Goal: Task Accomplishment & Management: Use online tool/utility

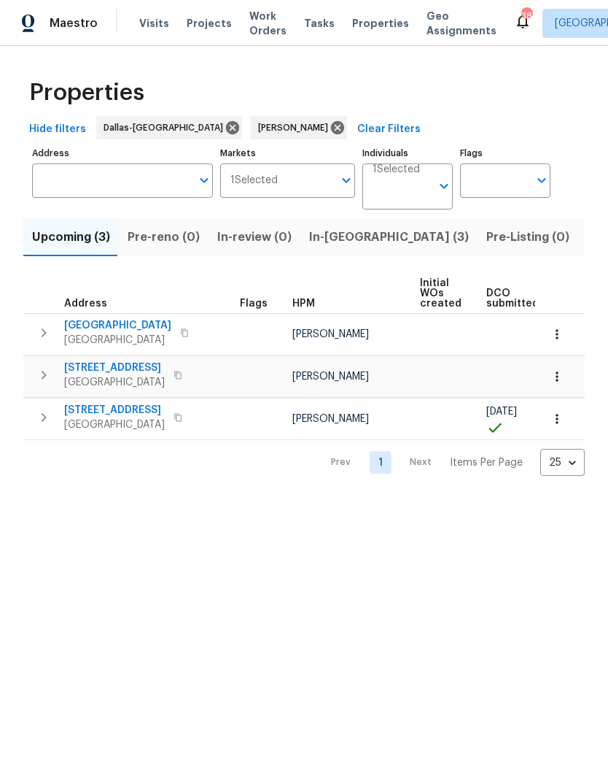
click at [559, 409] on button "button" at bounding box center [557, 419] width 32 height 32
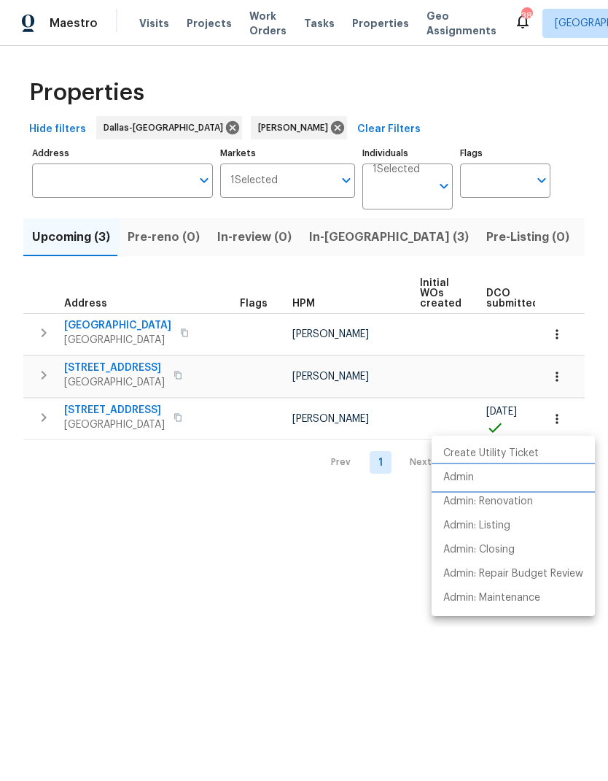
click at [481, 472] on li "Admin" at bounding box center [513, 477] width 163 height 24
click at [344, 646] on div at bounding box center [304, 390] width 608 height 781
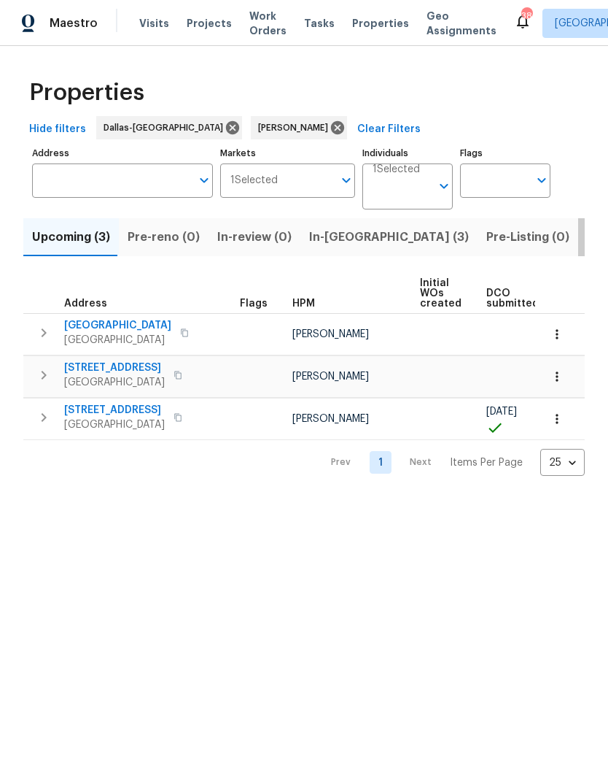
click at [587, 231] on span "Listed (11)" at bounding box center [616, 237] width 58 height 20
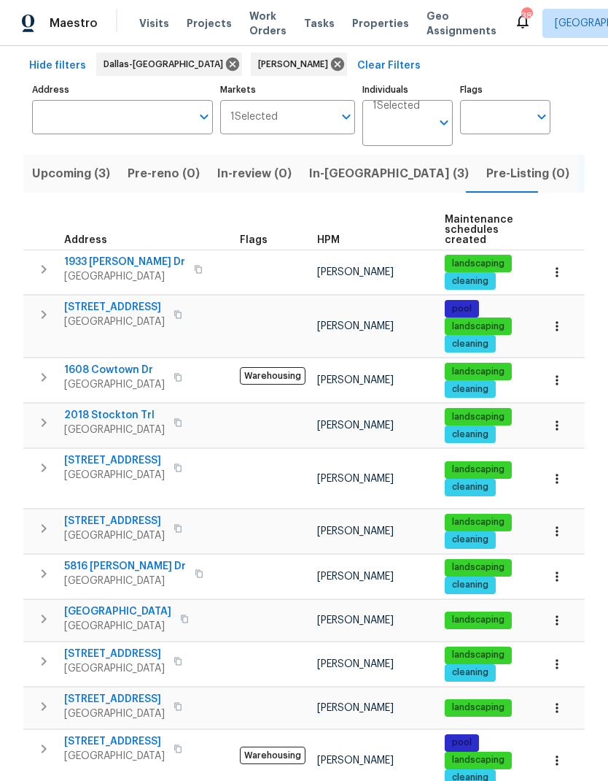
click at [96, 734] on span "7217 Nosilla St" at bounding box center [114, 741] width 101 height 15
click at [44, 740] on icon "button" at bounding box center [44, 749] width 18 height 18
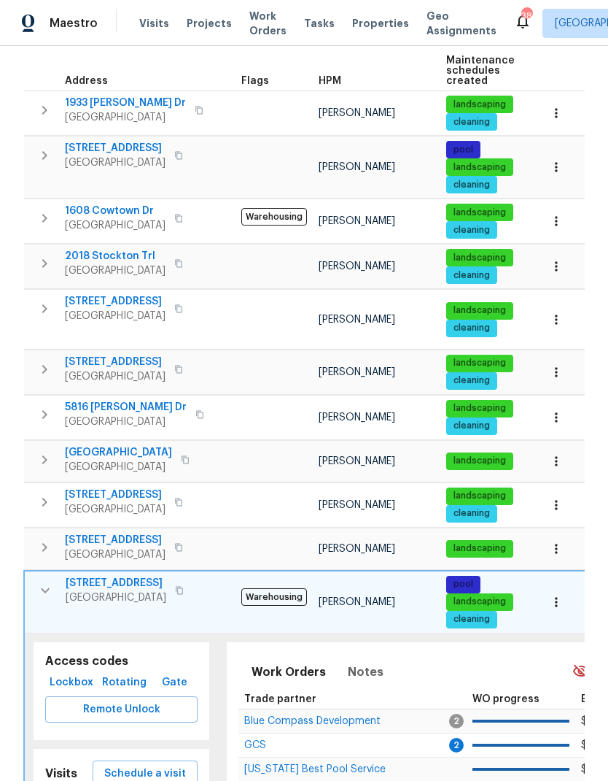
scroll to position [240, 0]
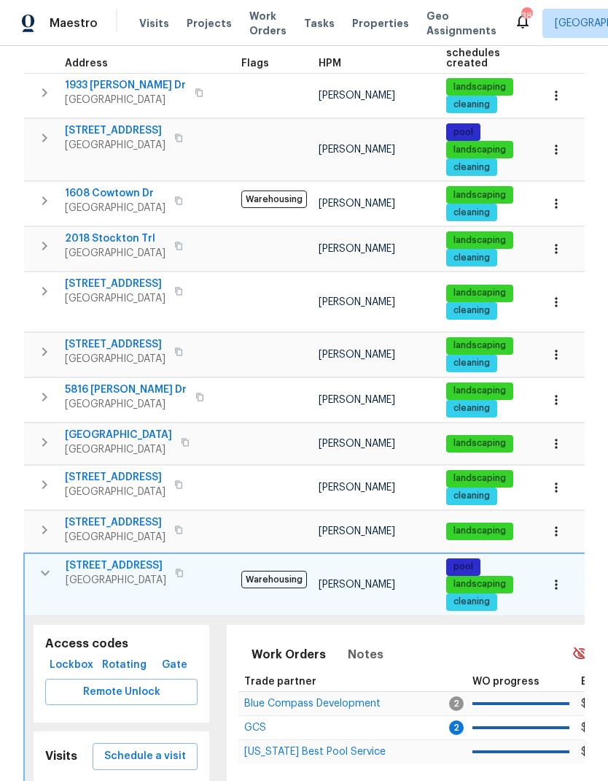
click at [177, 747] on span "Schedule a visit" at bounding box center [145, 756] width 82 height 18
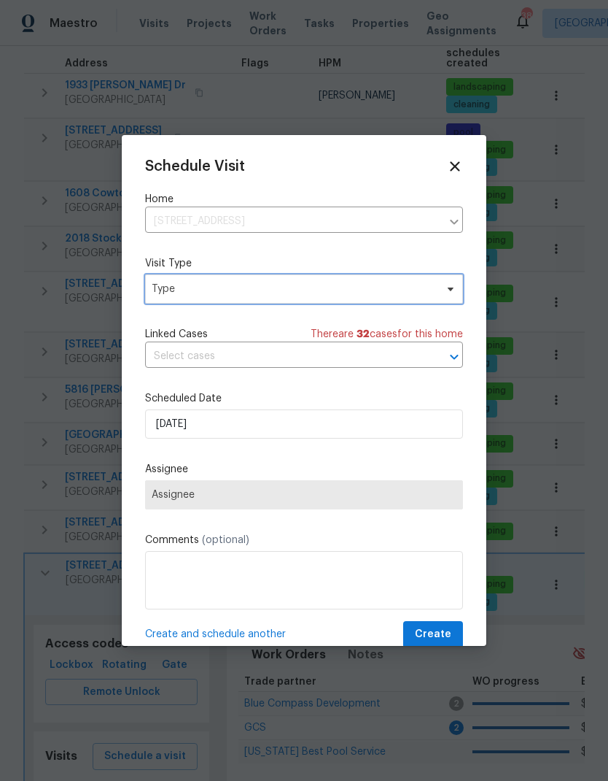
click at [303, 293] on span "Type" at bounding box center [294, 289] width 284 height 15
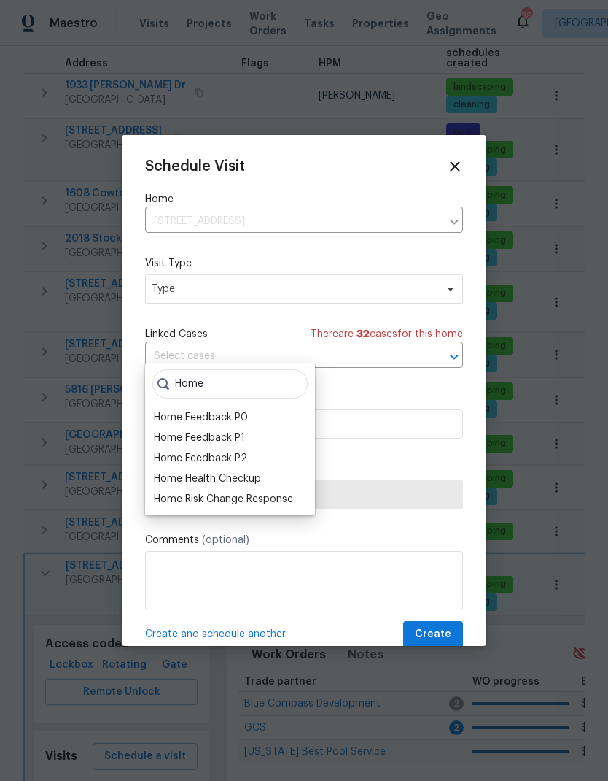
type input "Home"
click at [252, 471] on div "Home Health Checkup" at bounding box center [207, 478] width 107 height 15
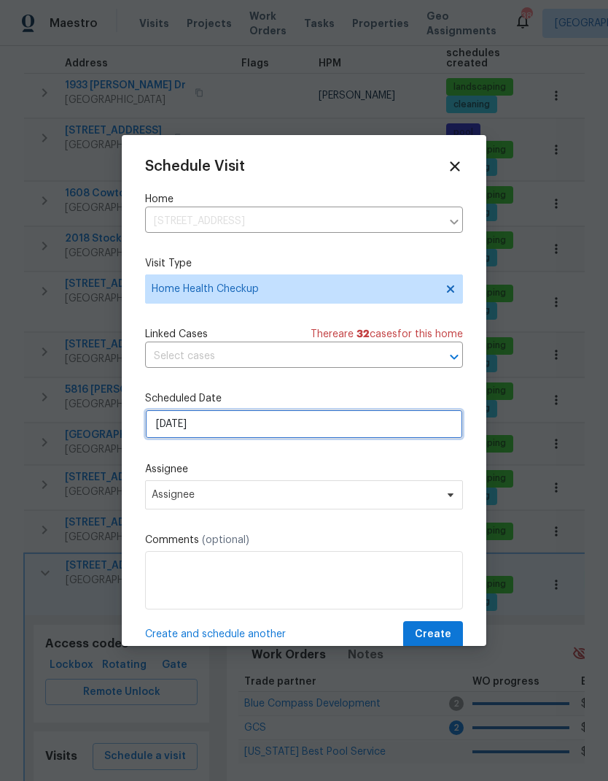
click at [325, 422] on input "9/9/2025" at bounding box center [304, 423] width 318 height 29
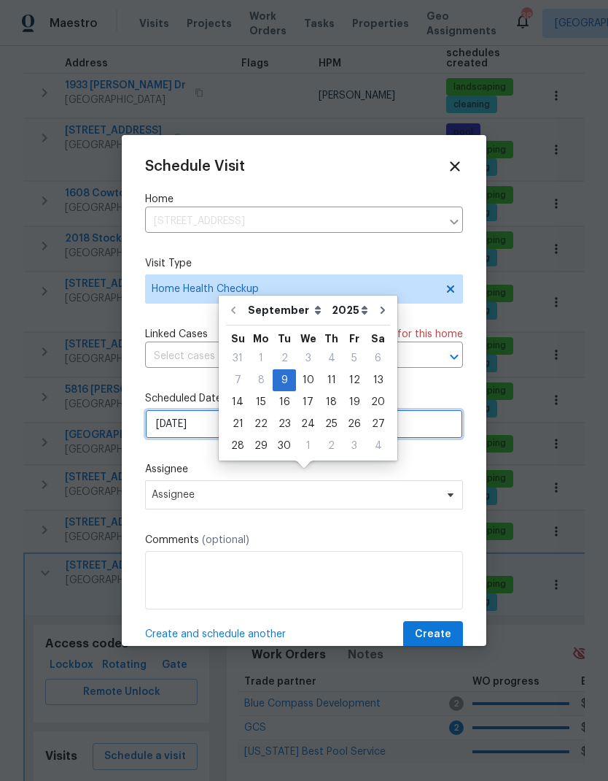
click at [330, 436] on input "9/9/2025" at bounding box center [304, 423] width 318 height 29
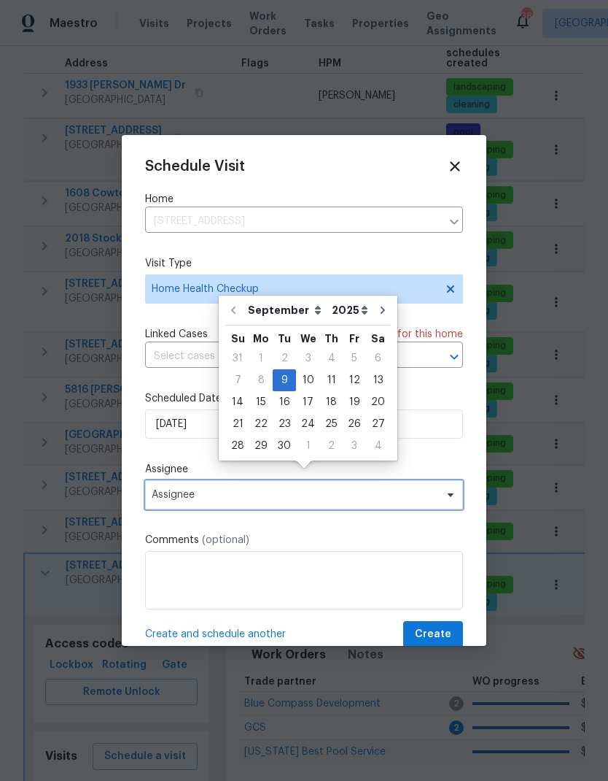
click at [374, 492] on span "Assignee" at bounding box center [295, 495] width 286 height 12
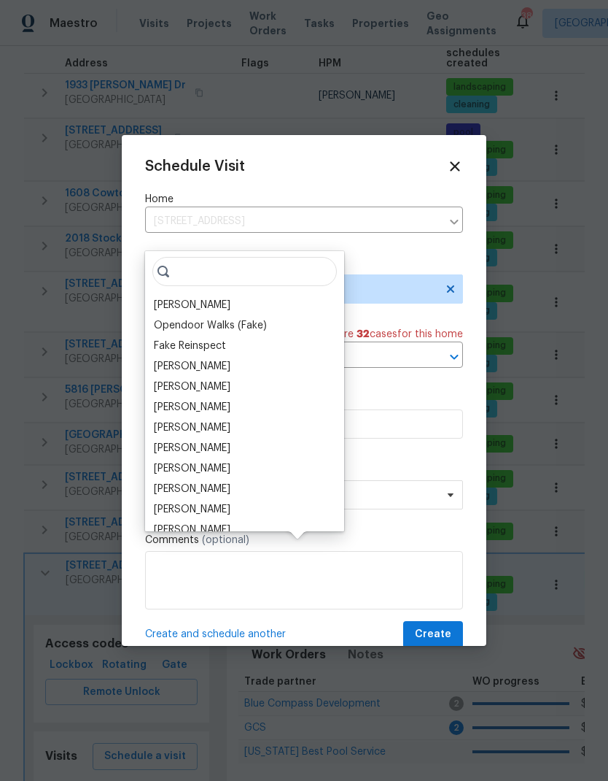
click at [220, 298] on div "[PERSON_NAME]" at bounding box center [192, 305] width 77 height 15
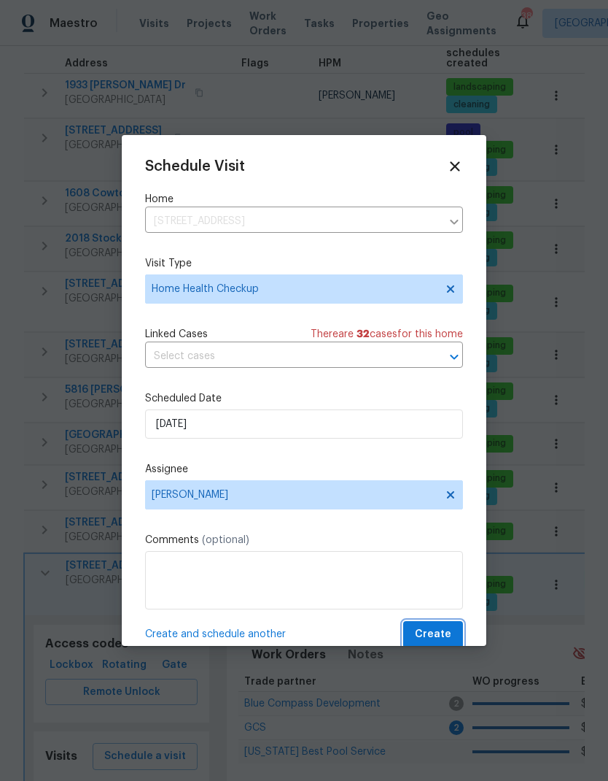
click at [441, 626] on button "Create" at bounding box center [433, 634] width 60 height 27
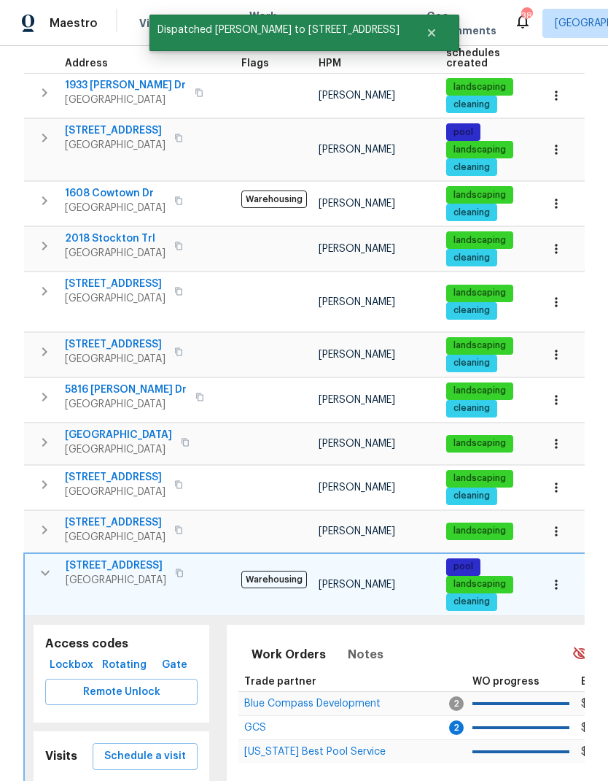
click at [44, 564] on icon "button" at bounding box center [45, 573] width 18 height 18
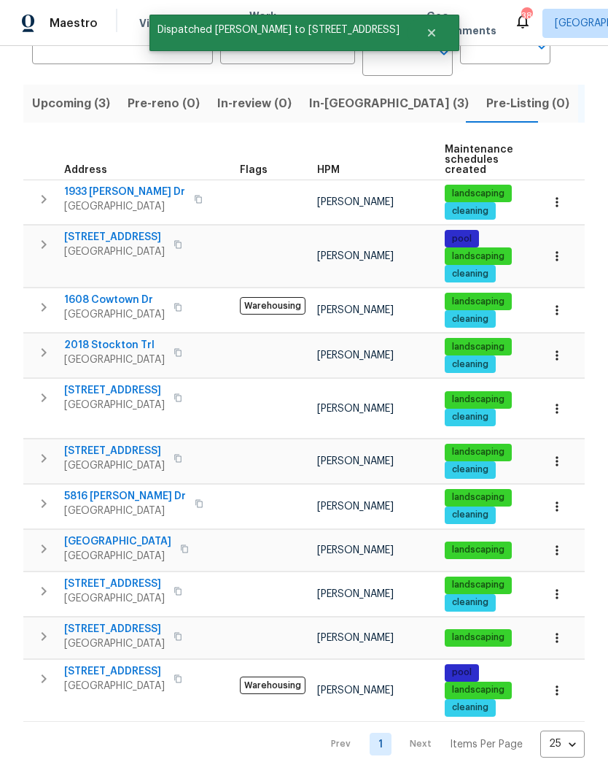
scroll to position [63, 0]
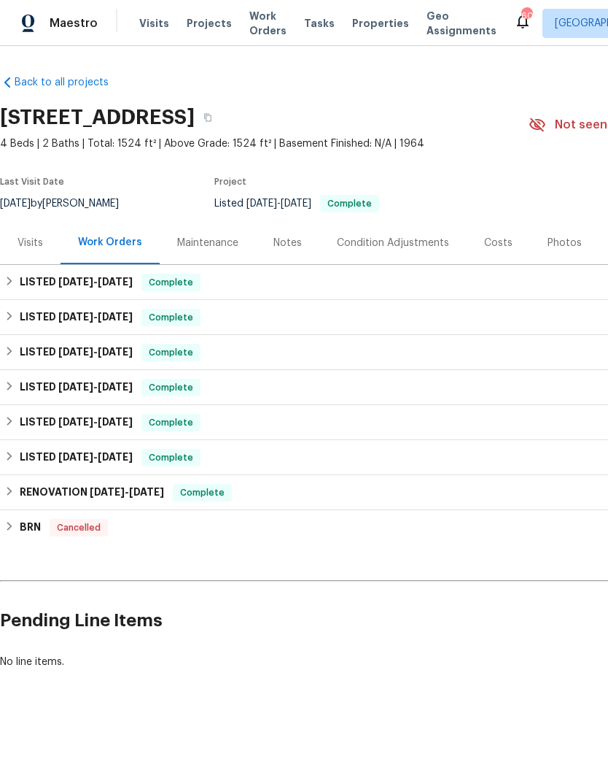
click at [26, 243] on div "Visits" at bounding box center [31, 243] width 26 height 15
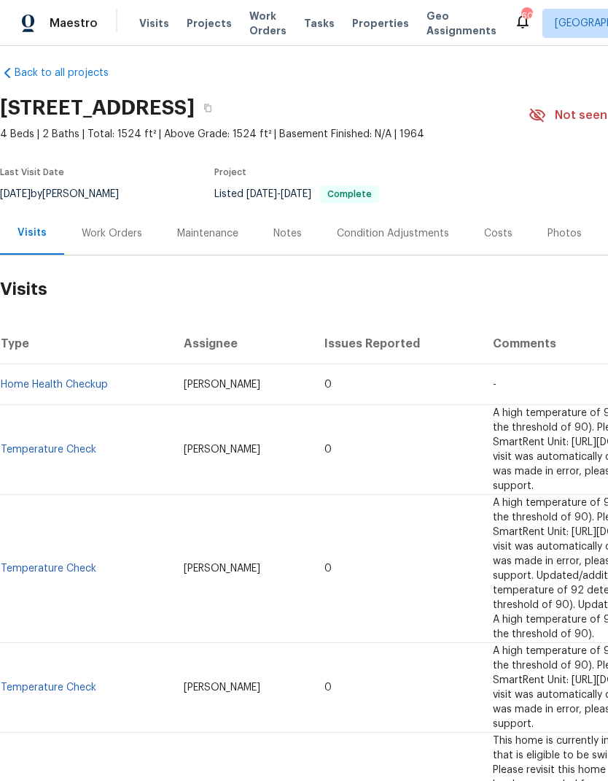
scroll to position [11, 0]
